Goal: Transaction & Acquisition: Download file/media

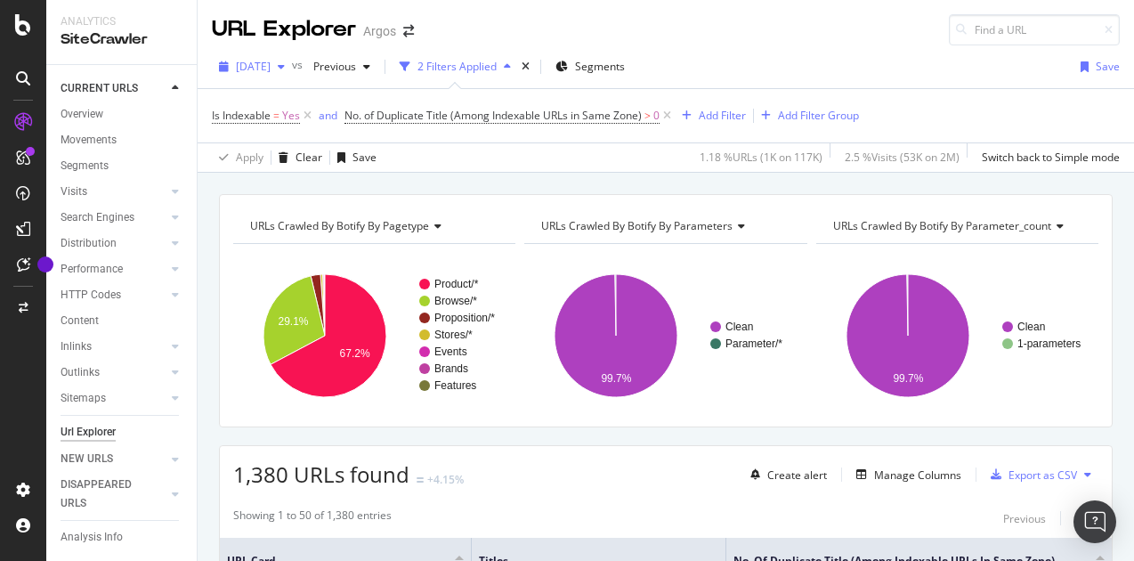
click at [271, 69] on span "[DATE]" at bounding box center [253, 66] width 35 height 15
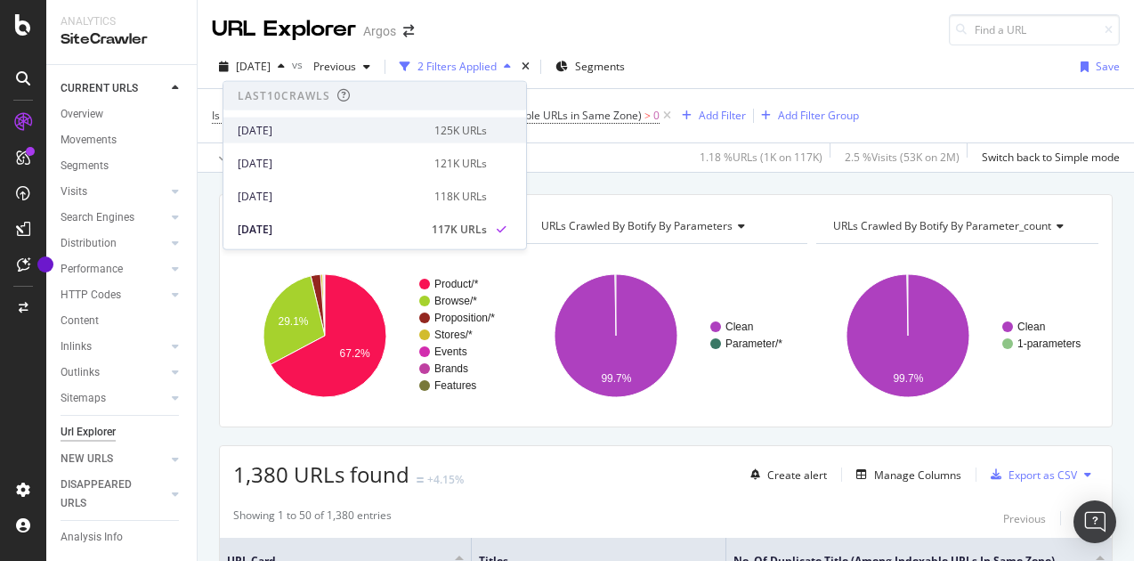
click at [284, 124] on div "[DATE]" at bounding box center [331, 130] width 186 height 16
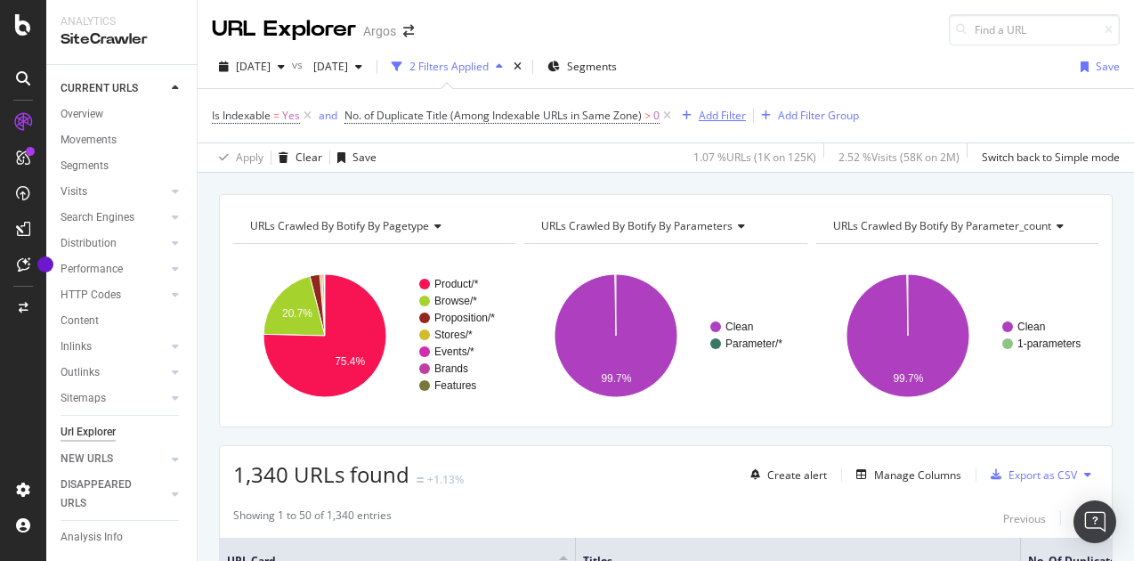
click at [707, 118] on div "Add Filter" at bounding box center [722, 115] width 47 height 15
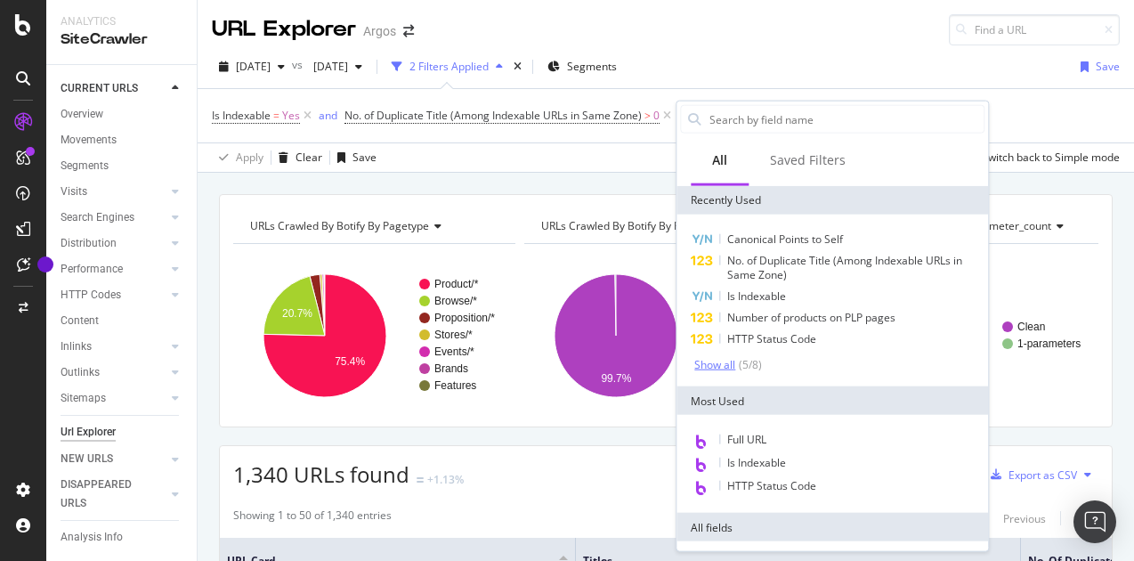
click at [727, 361] on div "Show all" at bounding box center [714, 364] width 41 height 12
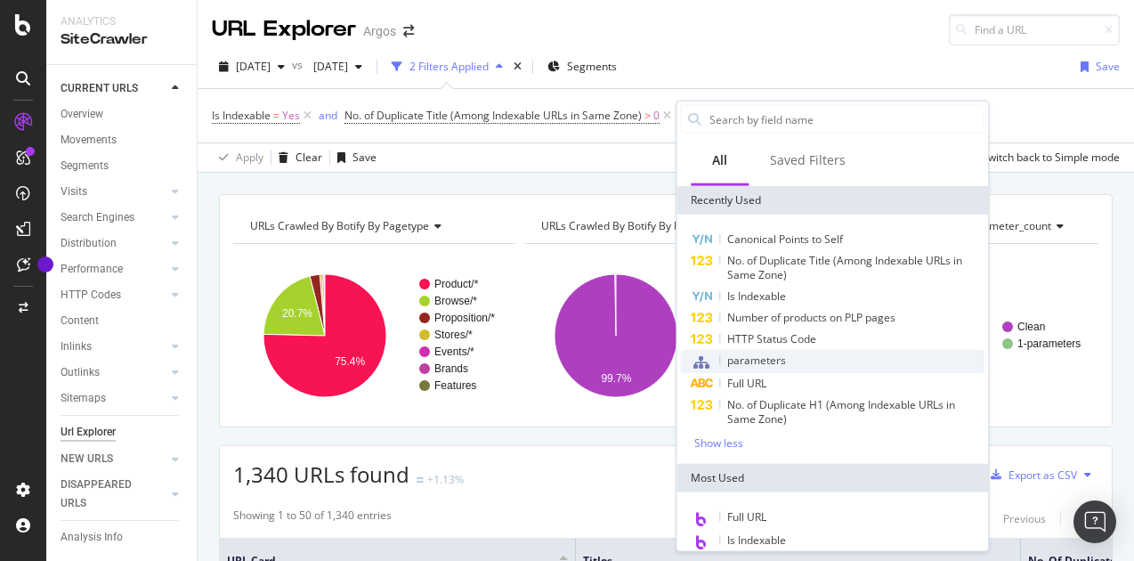
click at [760, 357] on span "parameters" at bounding box center [756, 360] width 59 height 15
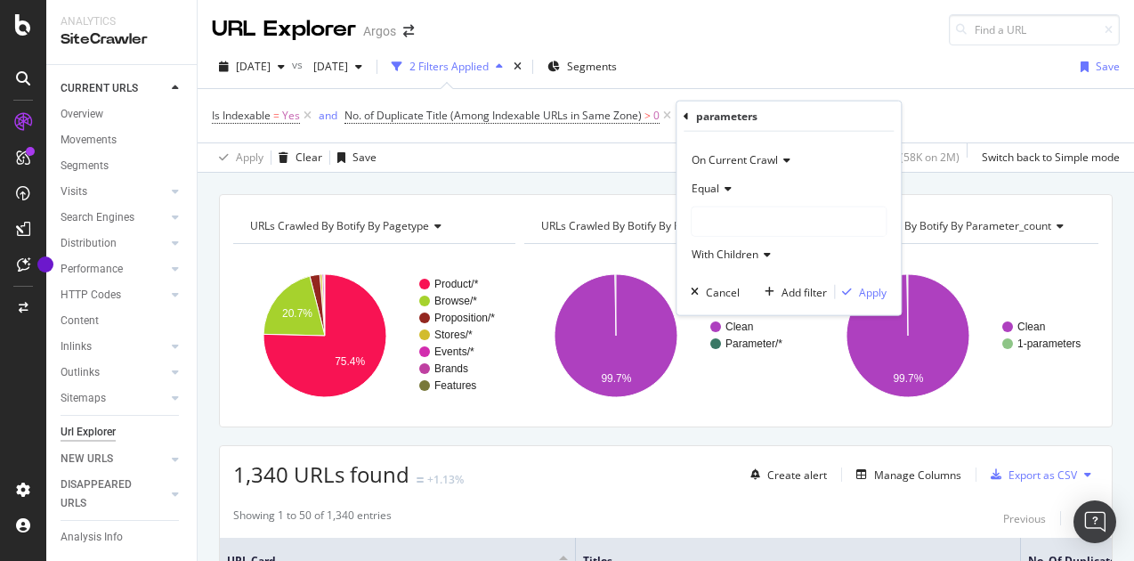
click at [712, 227] on div at bounding box center [789, 221] width 194 height 28
click at [726, 259] on span "Clean" at bounding box center [724, 257] width 28 height 15
click at [865, 286] on div "Apply" at bounding box center [873, 291] width 28 height 15
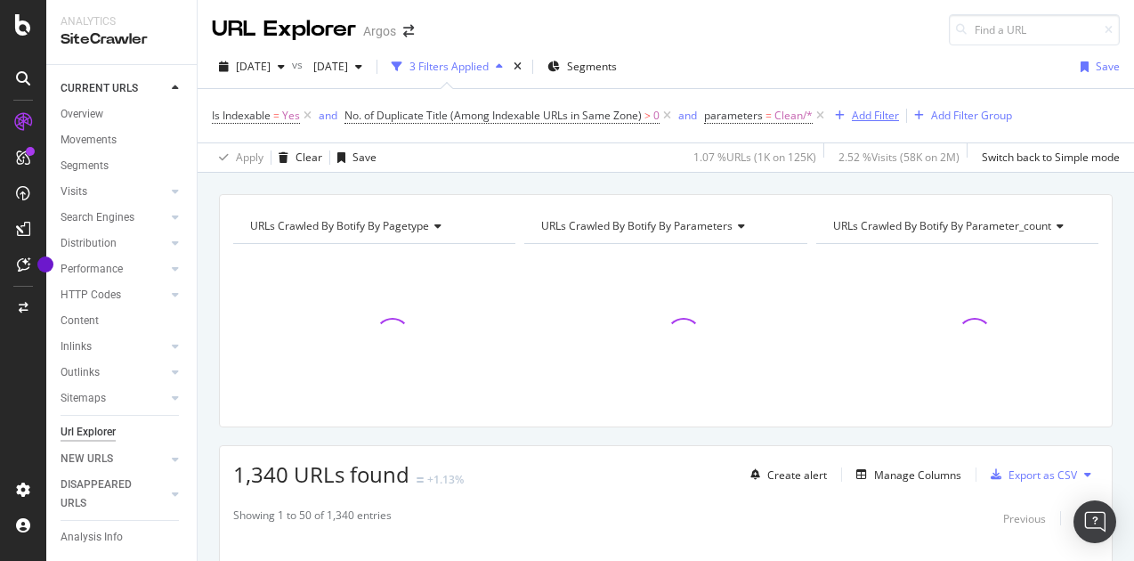
click at [864, 118] on div "Add Filter" at bounding box center [875, 115] width 47 height 15
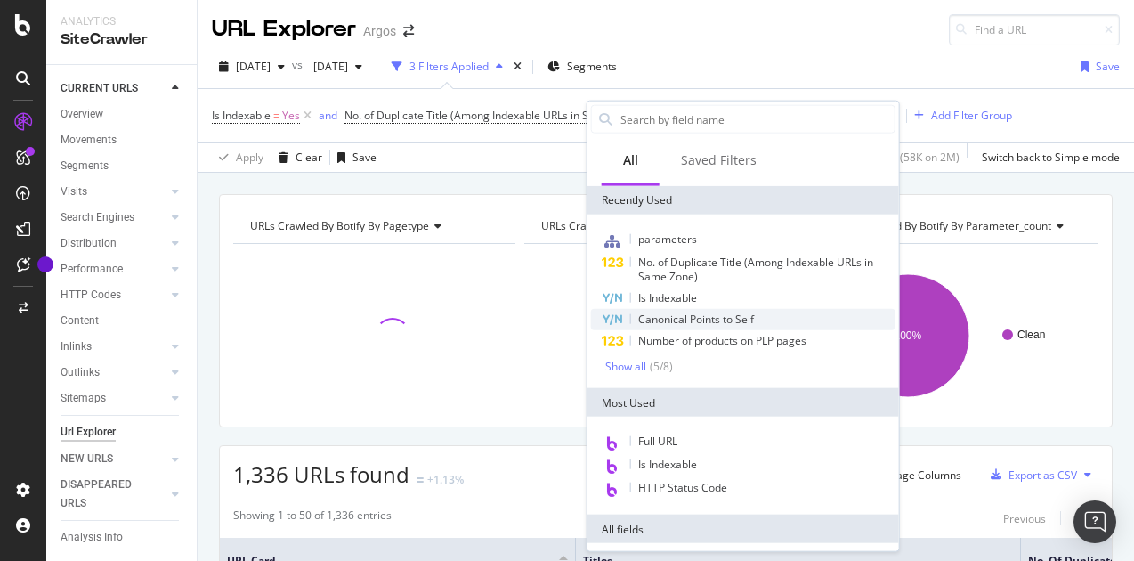
click at [673, 315] on span "Canonical Points to Self" at bounding box center [696, 319] width 116 height 15
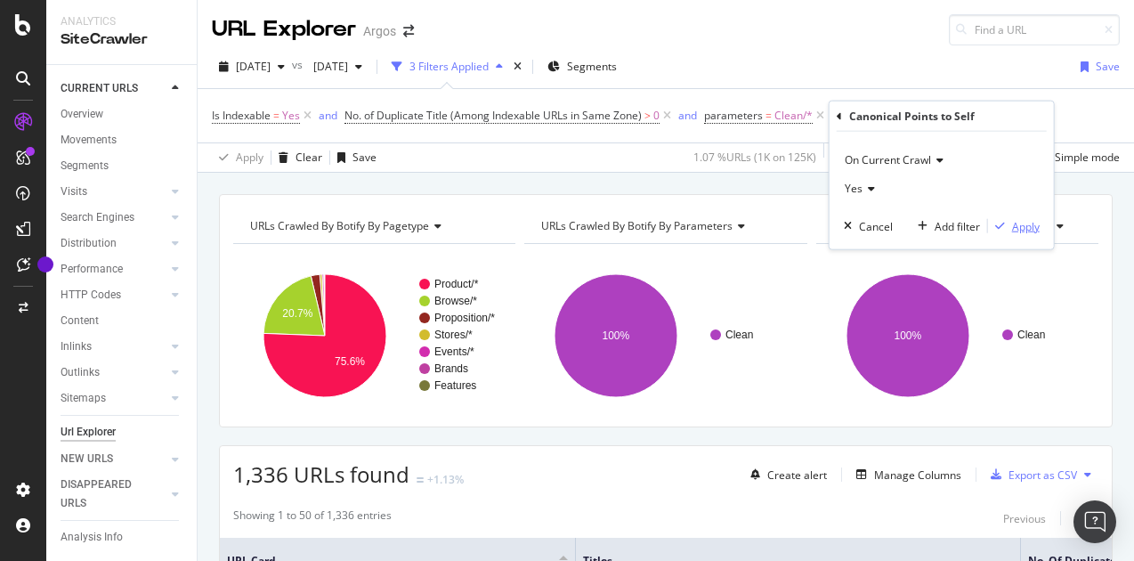
click at [1019, 223] on div "Apply" at bounding box center [1026, 225] width 28 height 15
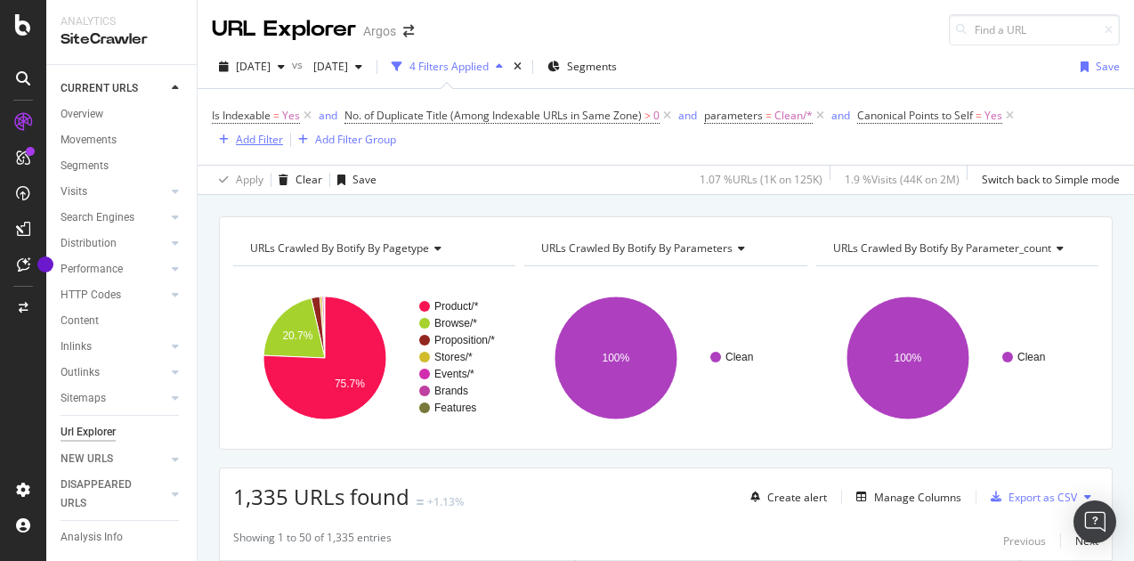
click at [242, 138] on div "Add Filter" at bounding box center [259, 139] width 47 height 15
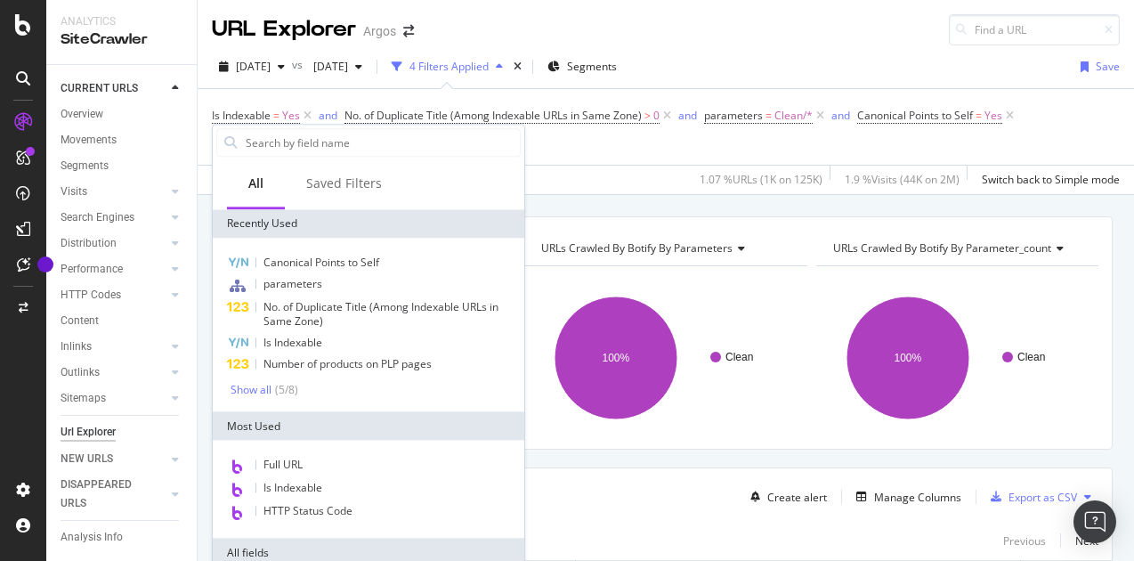
click at [299, 383] on div "Show all ( 5 / 8 )" at bounding box center [376, 389] width 290 height 15
click at [283, 387] on div "( 5 / 8 )" at bounding box center [285, 389] width 27 height 15
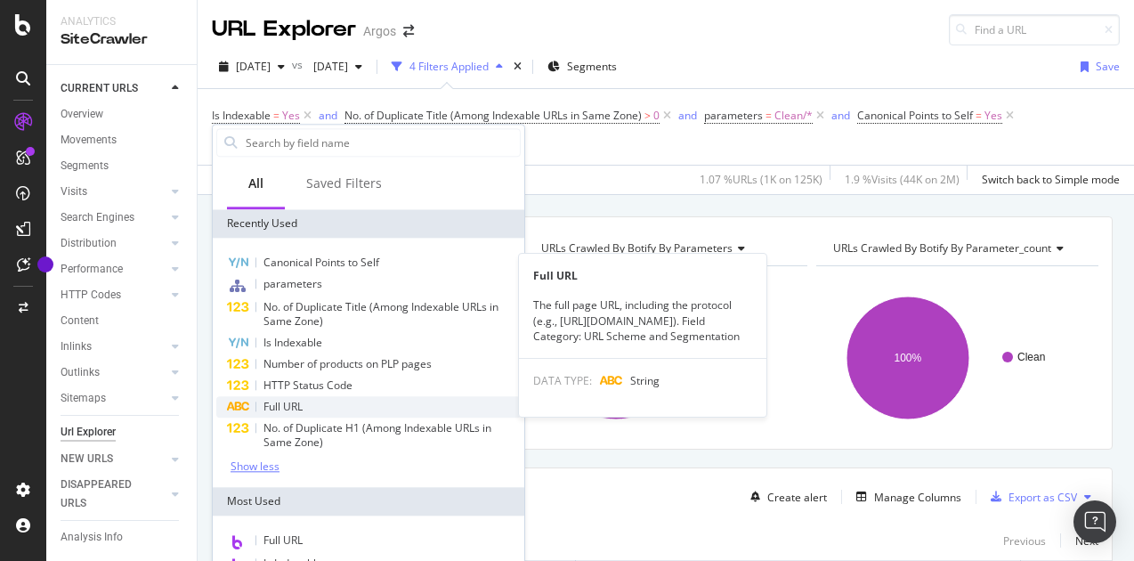
click at [282, 407] on span "Full URL" at bounding box center [283, 406] width 39 height 15
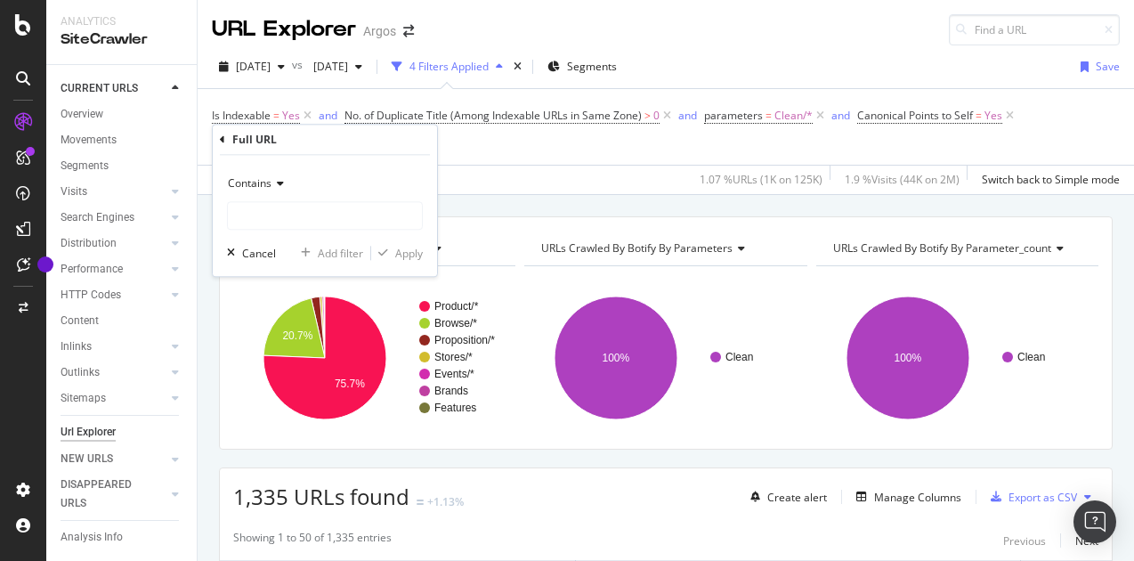
click at [222, 142] on icon at bounding box center [222, 139] width 5 height 11
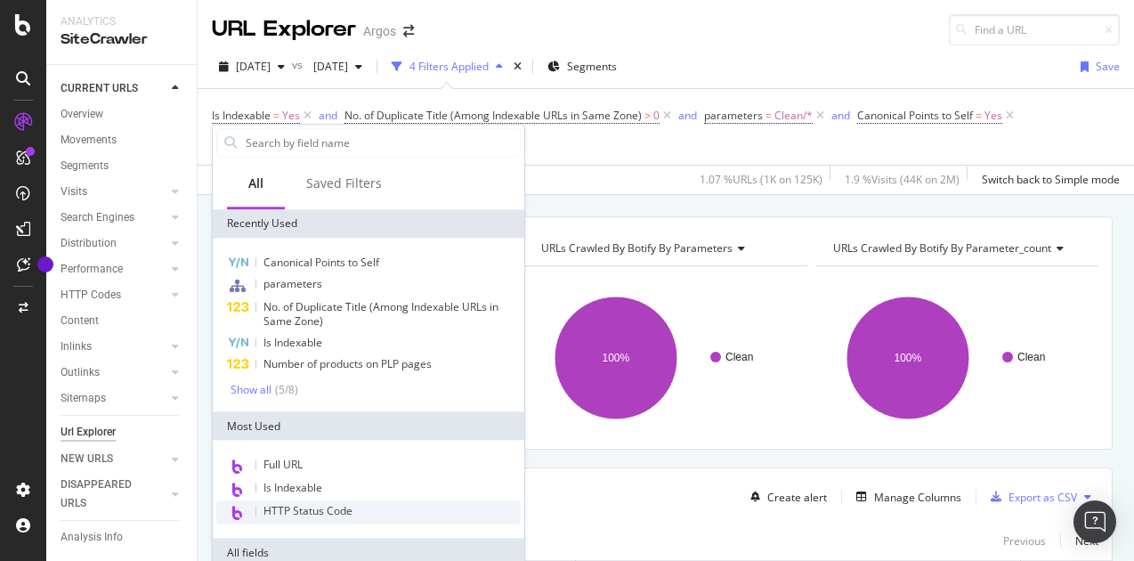
click at [291, 502] on div "HTTP Status Code" at bounding box center [368, 511] width 305 height 23
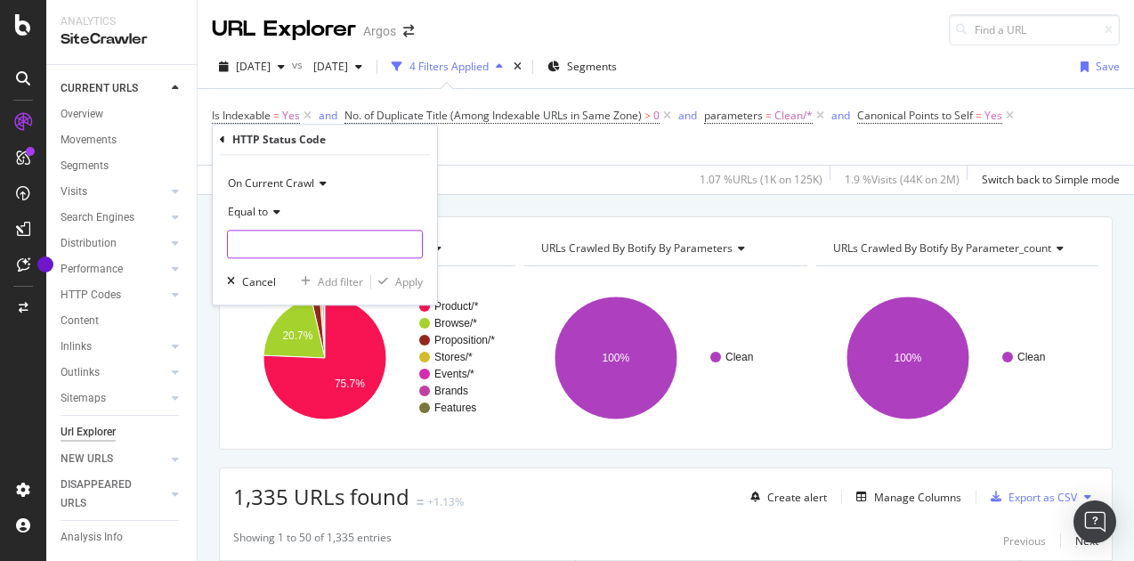
click at [258, 248] on input "number" at bounding box center [325, 244] width 196 height 28
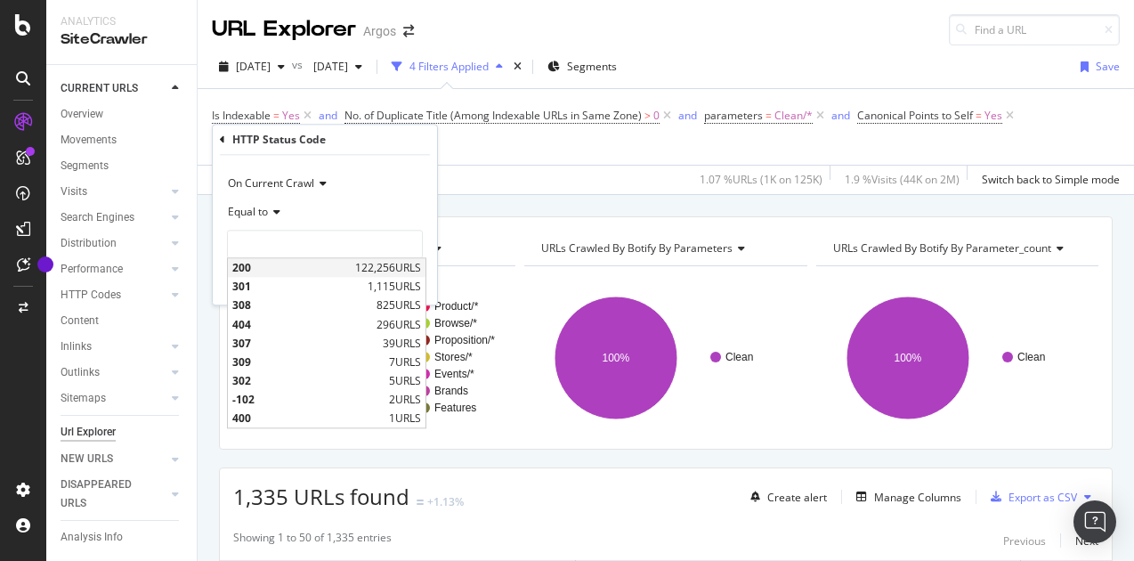
click at [264, 264] on span "200" at bounding box center [291, 267] width 118 height 15
type input "200"
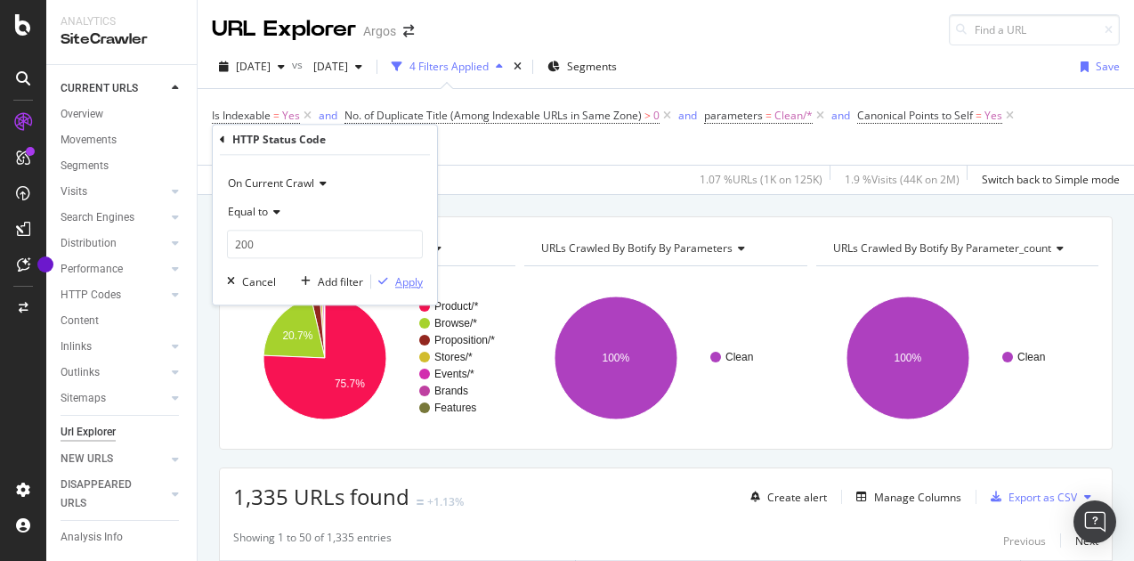
click at [400, 277] on div "Apply" at bounding box center [409, 281] width 28 height 15
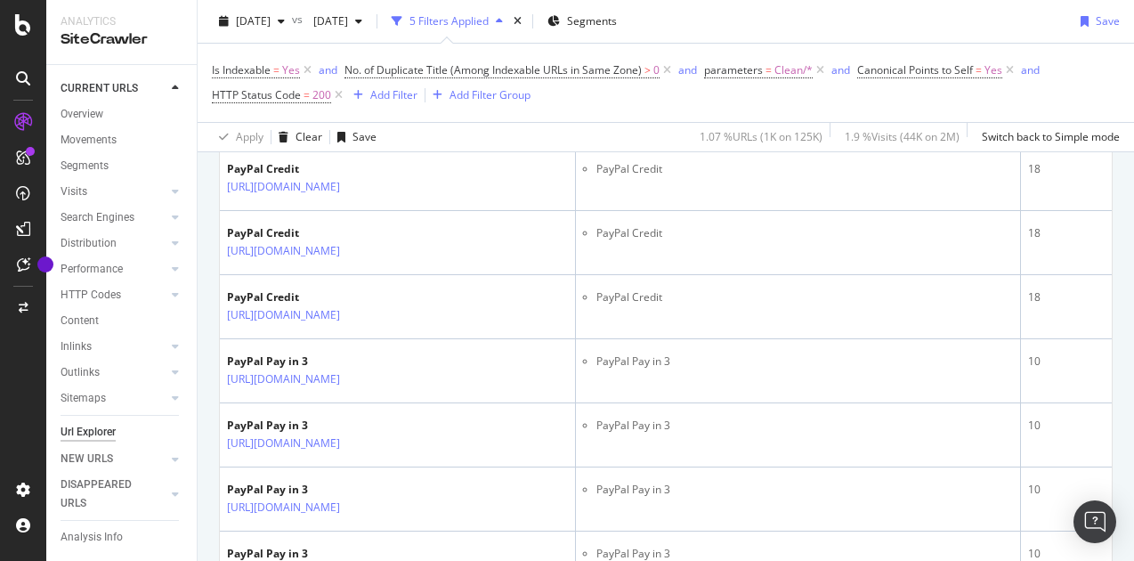
scroll to position [890, 0]
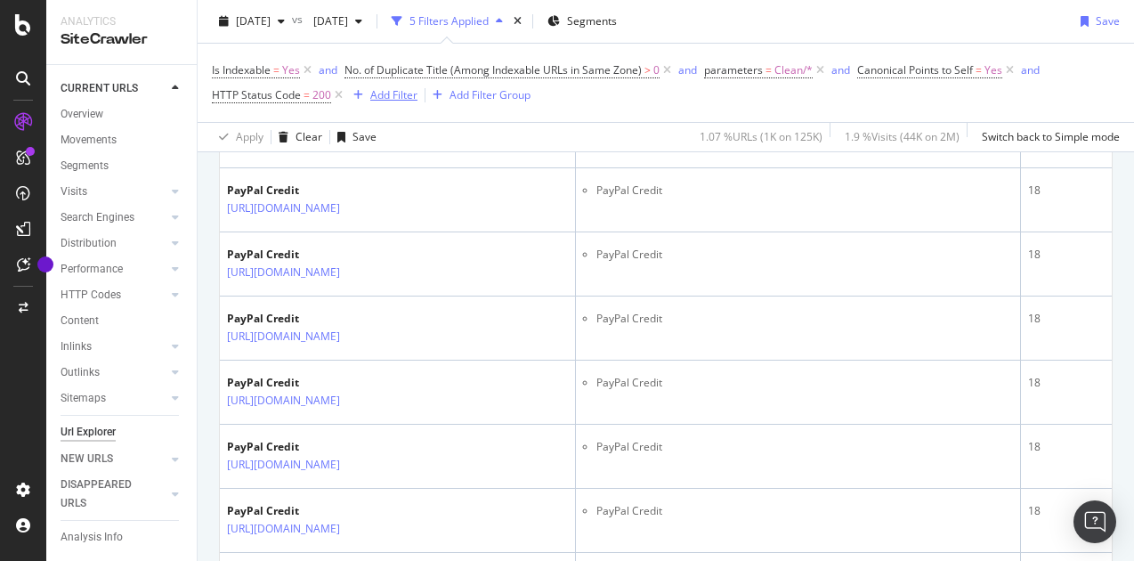
click at [395, 96] on div "Add Filter" at bounding box center [393, 94] width 47 height 15
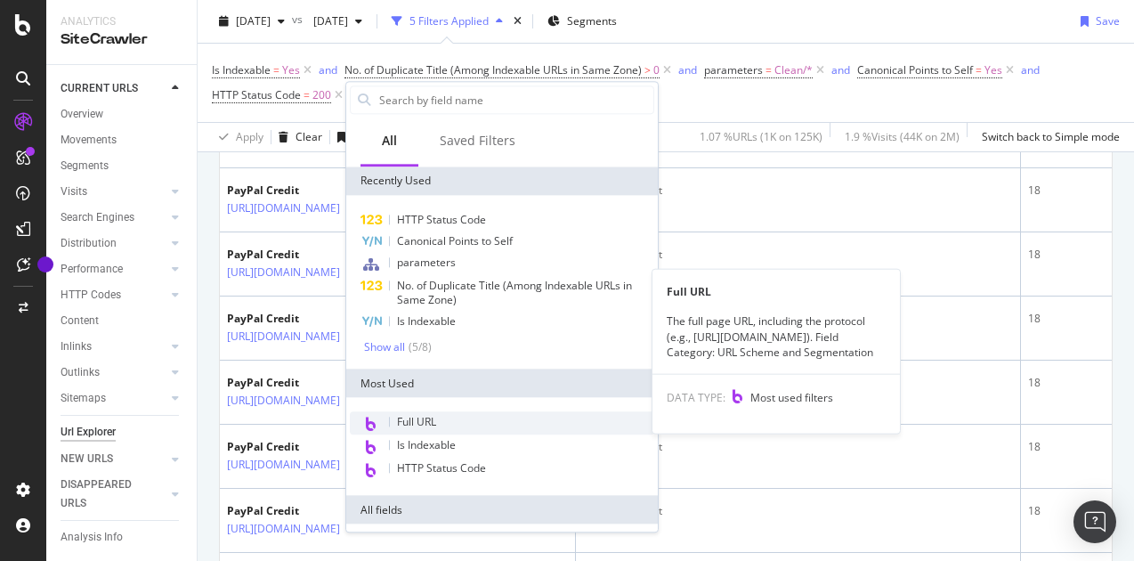
click at [420, 421] on span "Full URL" at bounding box center [416, 421] width 39 height 15
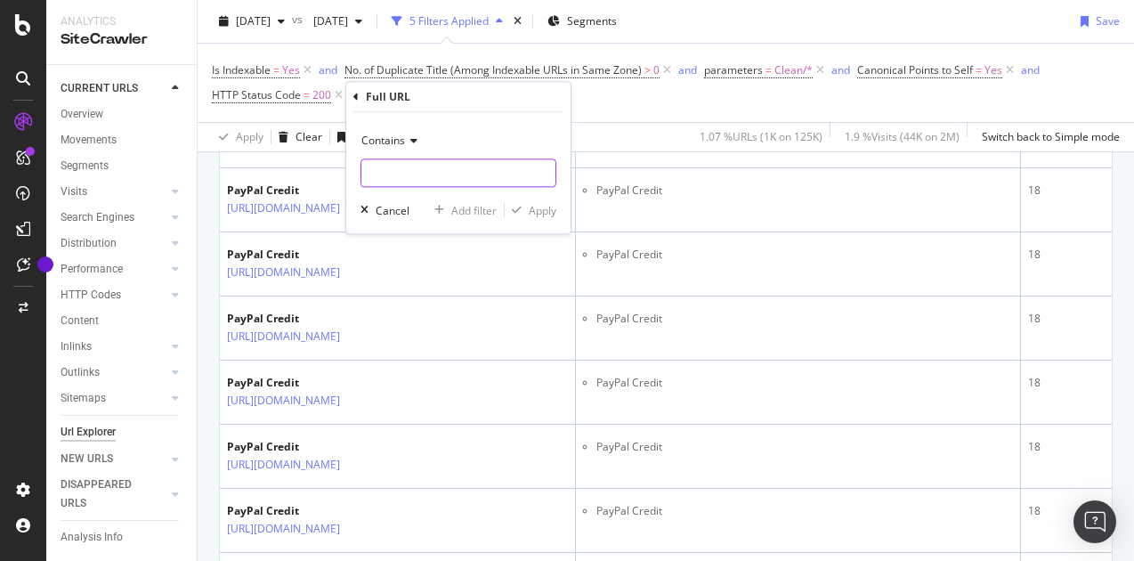
click at [416, 177] on input "text" at bounding box center [458, 172] width 194 height 28
type input "/browse/"
click at [540, 211] on div "Apply" at bounding box center [543, 210] width 28 height 15
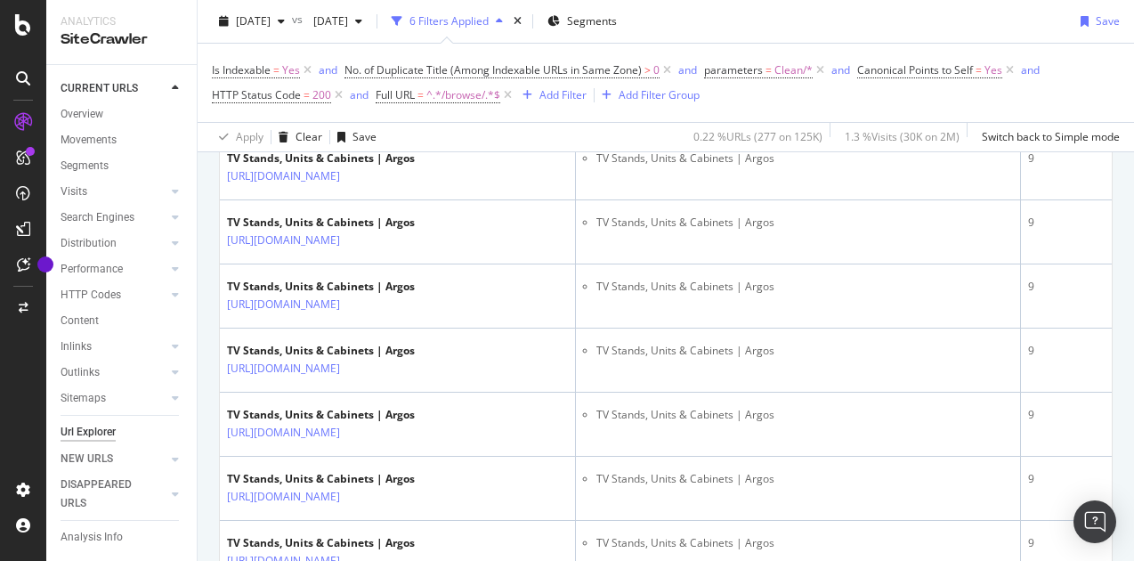
scroll to position [267, 0]
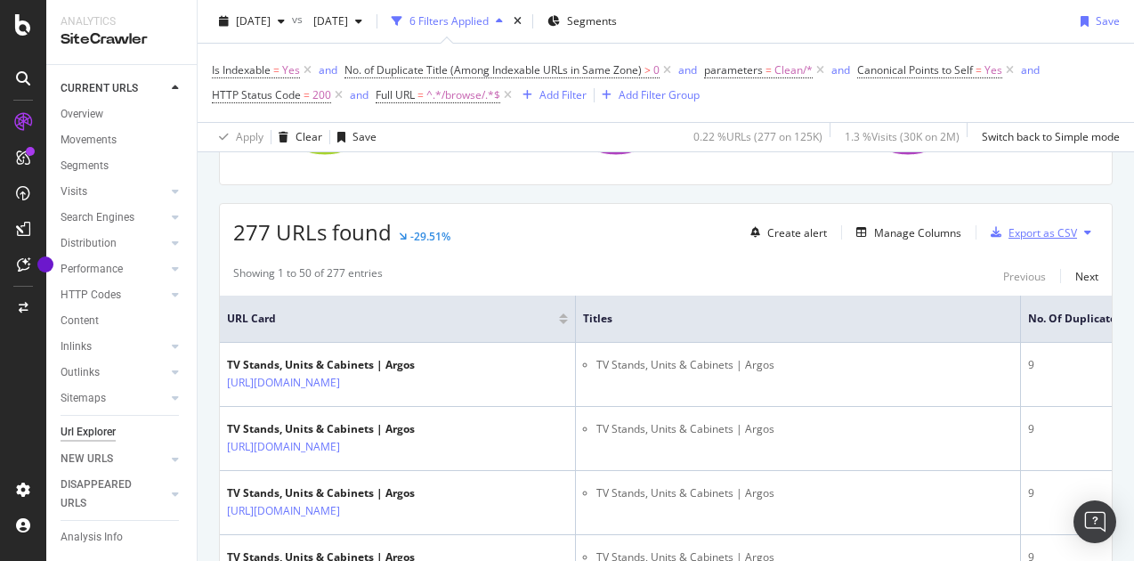
click at [1030, 229] on div "Export as CSV" at bounding box center [1043, 232] width 69 height 15
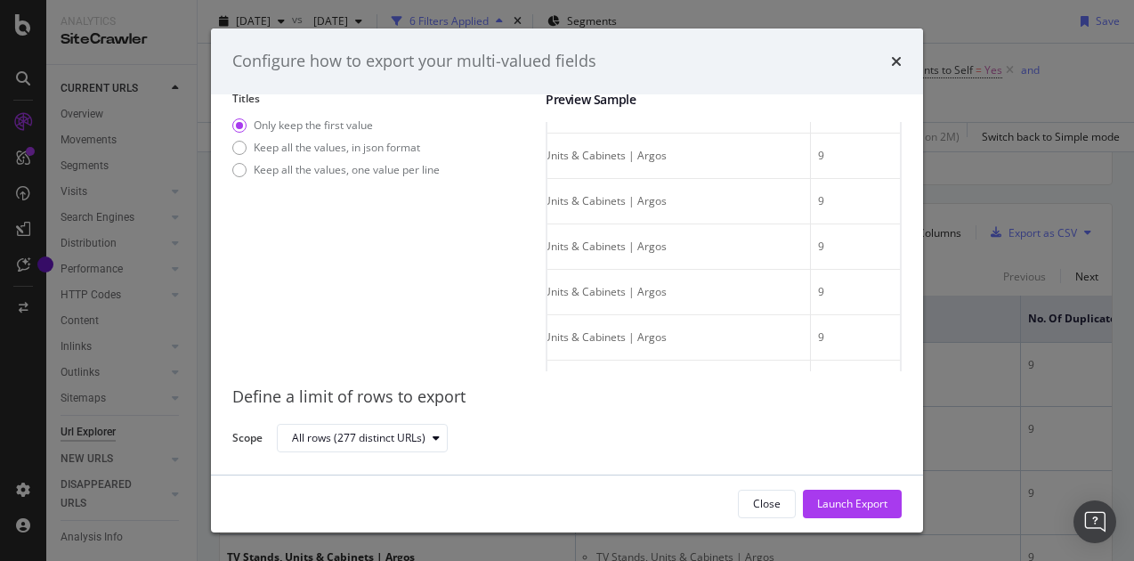
scroll to position [0, 452]
click at [832, 503] on div "Launch Export" at bounding box center [852, 503] width 70 height 15
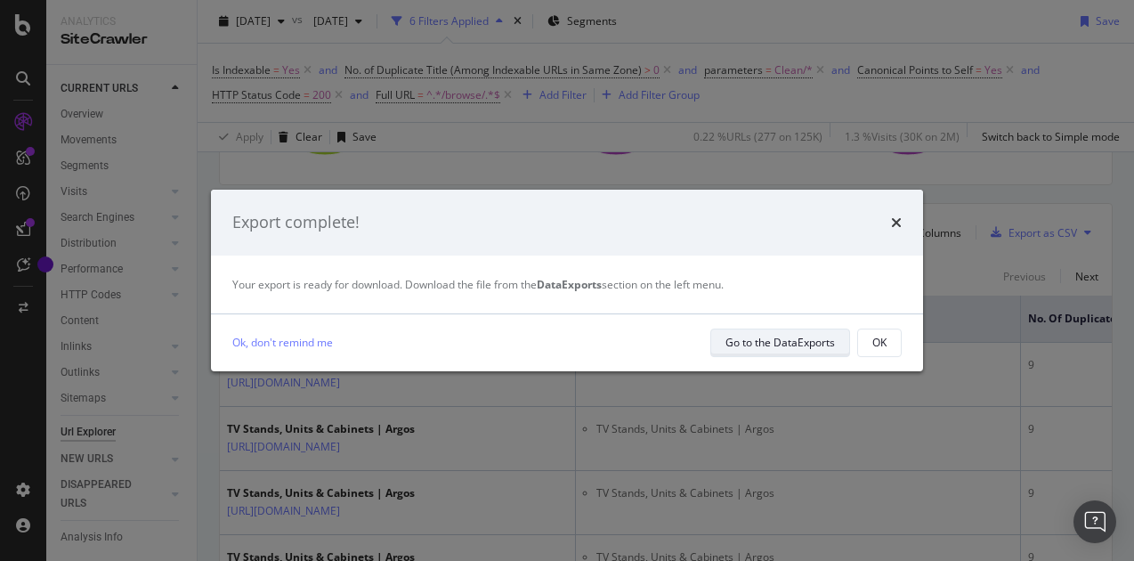
click at [794, 351] on div "Go to the DataExports" at bounding box center [781, 342] width 110 height 25
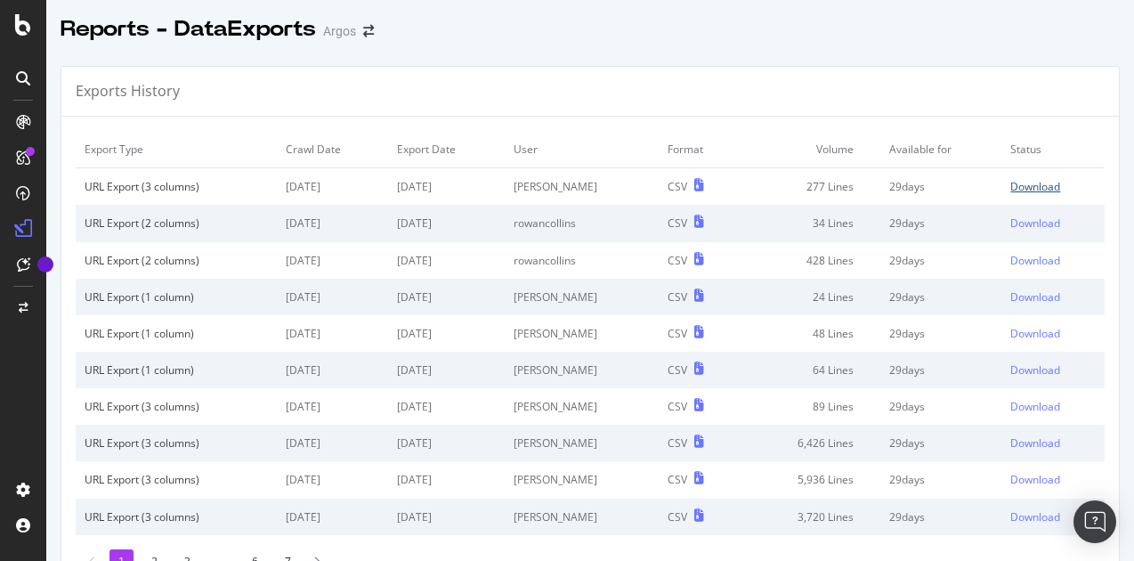
click at [1011, 184] on div "Download" at bounding box center [1036, 186] width 50 height 15
